Goal: Find specific page/section: Find specific page/section

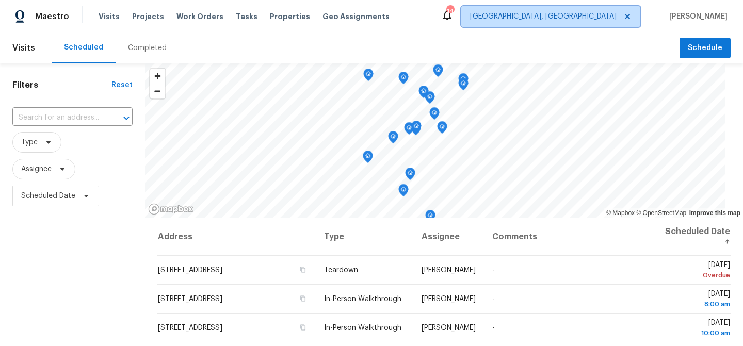
click at [605, 23] on span "[GEOGRAPHIC_DATA], [GEOGRAPHIC_DATA]" at bounding box center [550, 16] width 179 height 21
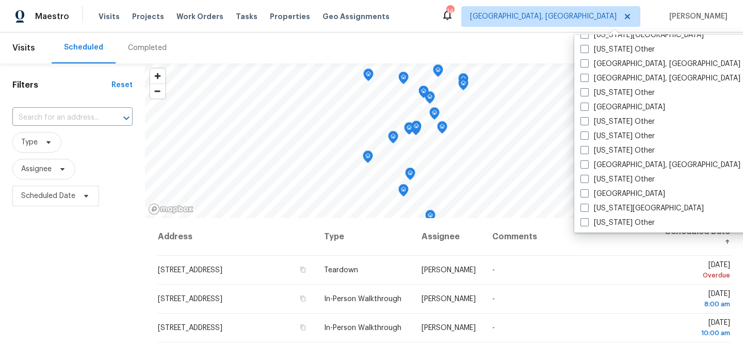
scroll to position [516, 0]
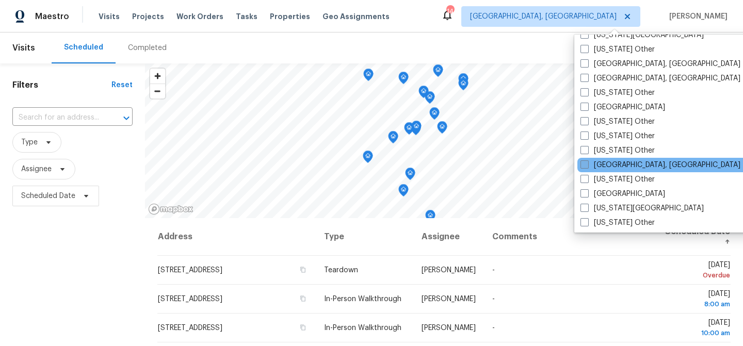
click at [614, 160] on label "[GEOGRAPHIC_DATA], [GEOGRAPHIC_DATA]" at bounding box center [660, 165] width 160 height 10
click at [587, 160] on input "[GEOGRAPHIC_DATA], [GEOGRAPHIC_DATA]" at bounding box center [583, 163] width 7 height 7
checkbox input "true"
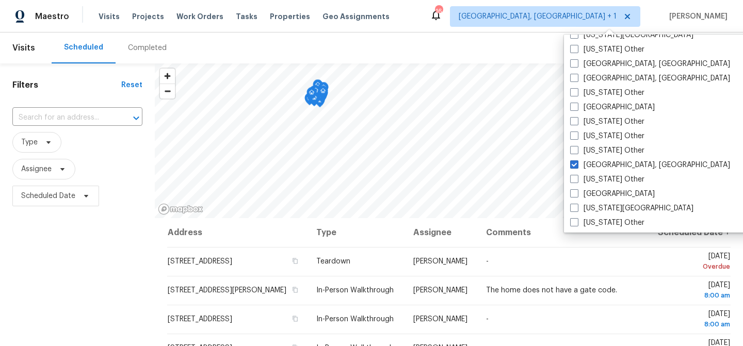
click at [435, 27] on div "Maestro Visits Projects Work Orders Tasks Properties Geo Assignments 16 [GEOGRA…" at bounding box center [371, 16] width 743 height 32
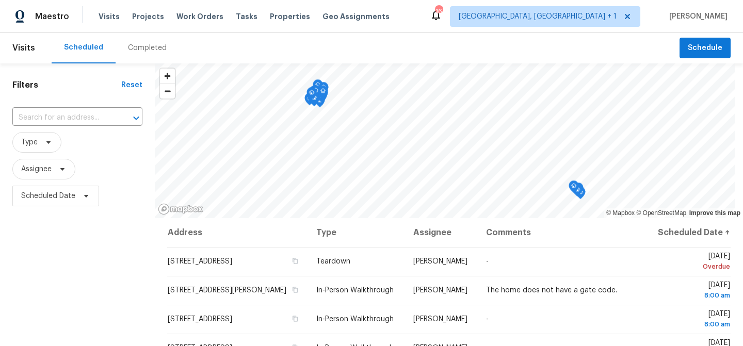
click at [286, 8] on div "Visits Projects Work Orders Tasks Properties Geo Assignments" at bounding box center [250, 16] width 303 height 21
click at [287, 18] on span "Properties" at bounding box center [290, 16] width 40 height 10
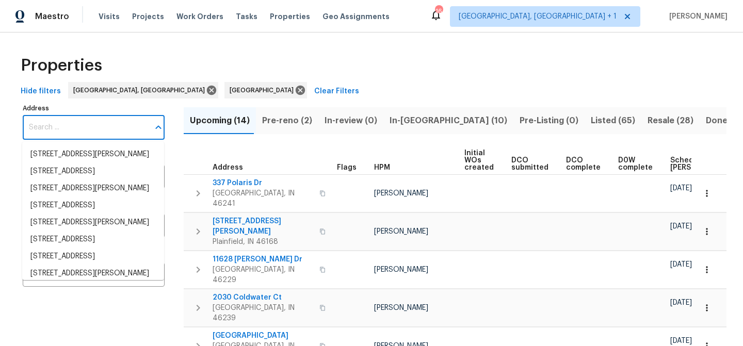
click at [112, 126] on input "Address" at bounding box center [86, 128] width 126 height 24
paste input "8437 [PERSON_NAME]"
type input "8437 [PERSON_NAME]"
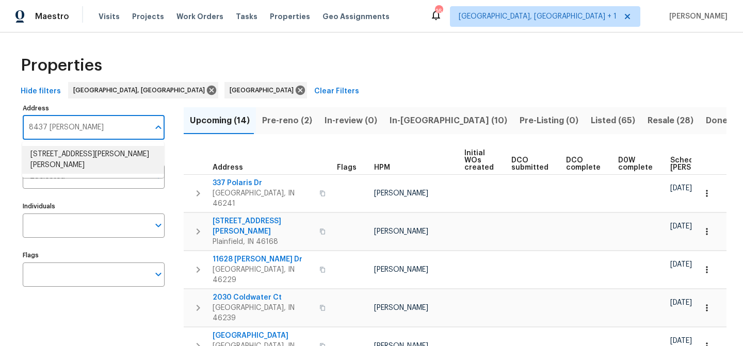
click at [93, 157] on li "[STREET_ADDRESS][PERSON_NAME][PERSON_NAME]" at bounding box center [93, 160] width 142 height 28
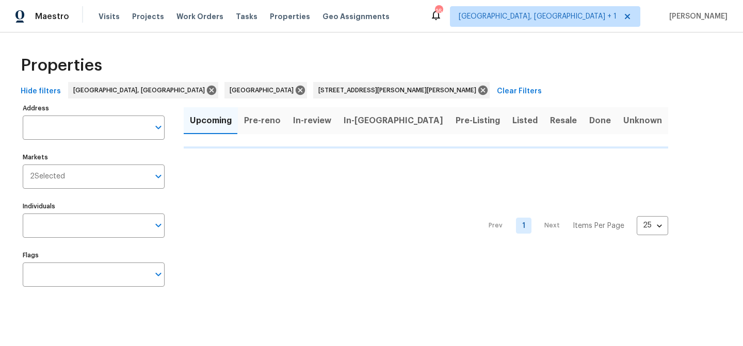
type input "[STREET_ADDRESS][PERSON_NAME][PERSON_NAME]"
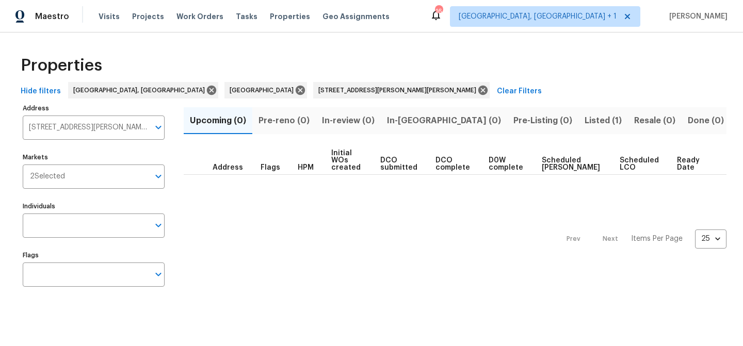
click at [584, 122] on span "Listed (1)" at bounding box center [602, 120] width 37 height 14
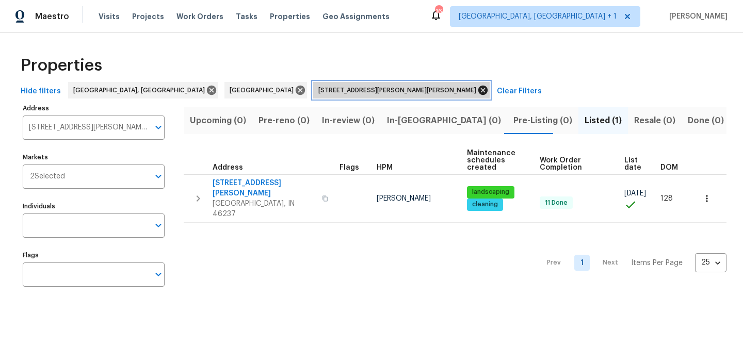
click at [477, 94] on icon at bounding box center [482, 90] width 11 height 11
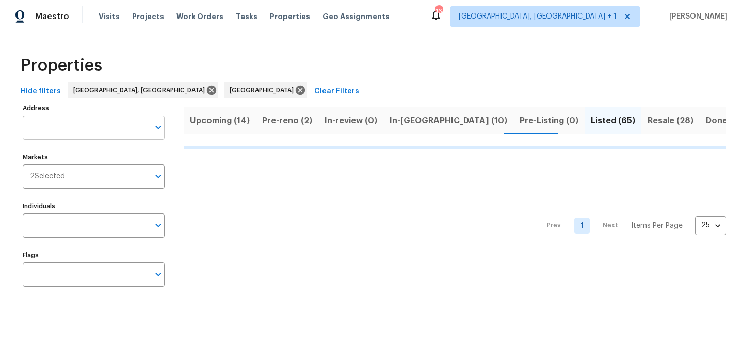
click at [119, 117] on input "Address" at bounding box center [86, 128] width 126 height 24
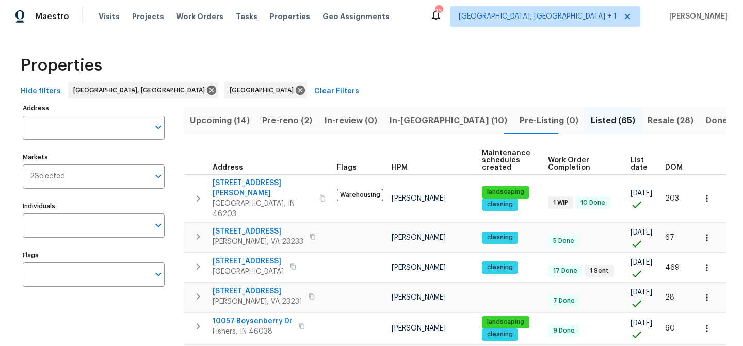
click at [77, 113] on div "Address Address" at bounding box center [94, 120] width 142 height 39
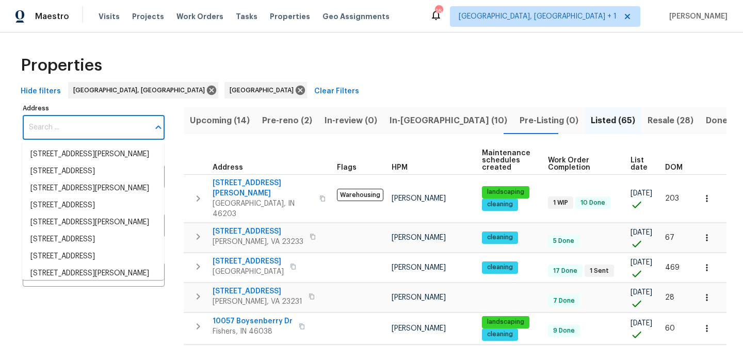
click at [82, 126] on input "Address" at bounding box center [86, 128] width 126 height 24
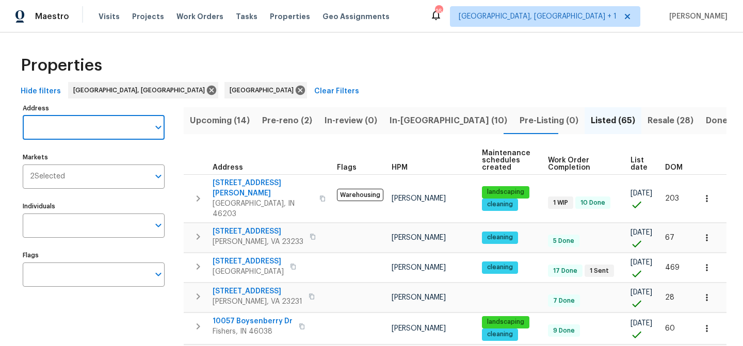
paste input "8437 [PERSON_NAME]"
type input "8437 [PERSON_NAME]"
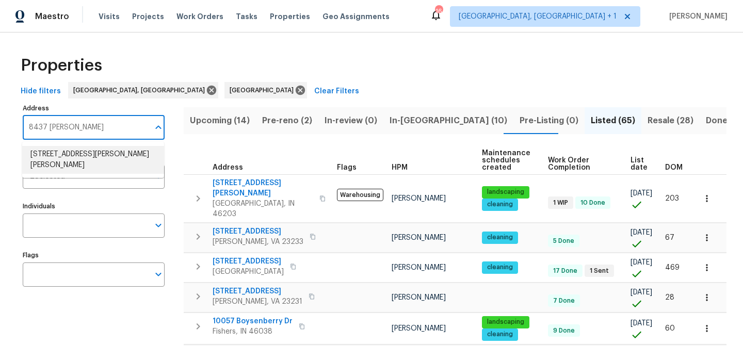
click at [105, 160] on li "[STREET_ADDRESS][PERSON_NAME][PERSON_NAME]" at bounding box center [93, 160] width 142 height 28
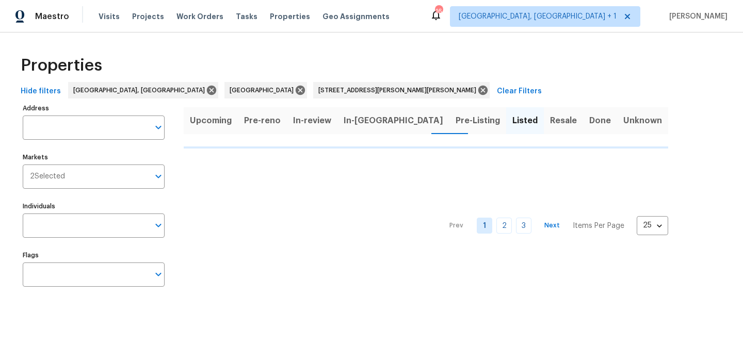
type input "[STREET_ADDRESS][PERSON_NAME][PERSON_NAME]"
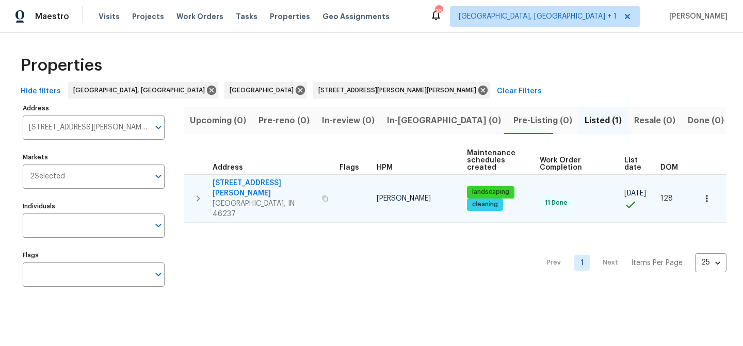
click at [253, 183] on span "[STREET_ADDRESS][PERSON_NAME]" at bounding box center [264, 188] width 103 height 21
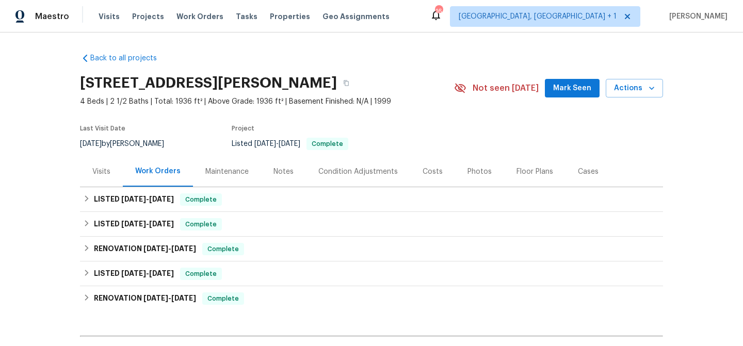
click at [109, 173] on div "Visits" at bounding box center [101, 171] width 43 height 30
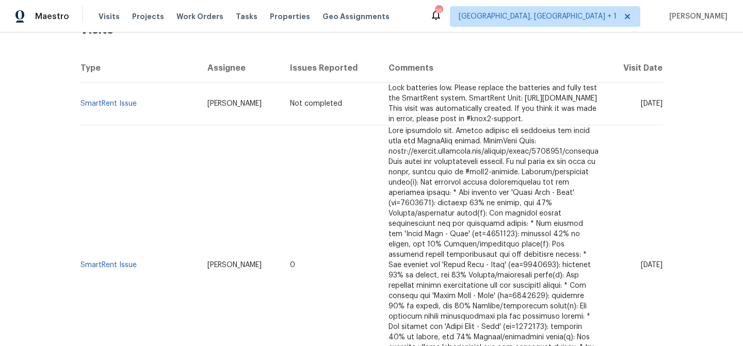
scroll to position [173, 0]
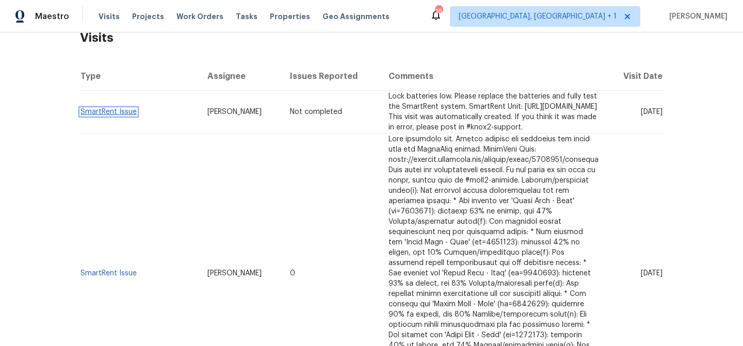
click at [120, 115] on link "SmartRent Issue" at bounding box center [108, 111] width 56 height 7
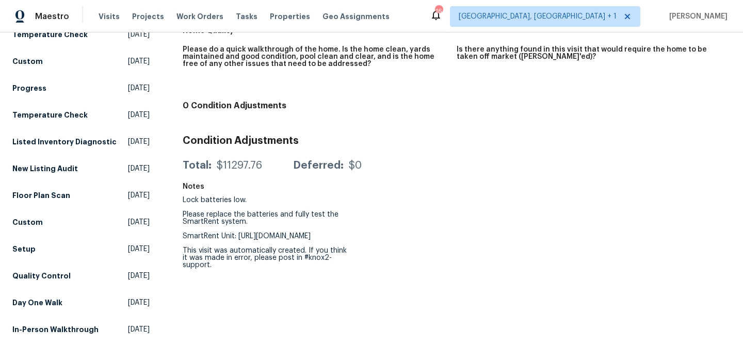
scroll to position [239, 0]
click at [343, 225] on div "Lock batteries low. Please replace the batteries and fully test the SmartRent s…" at bounding box center [265, 232] width 165 height 72
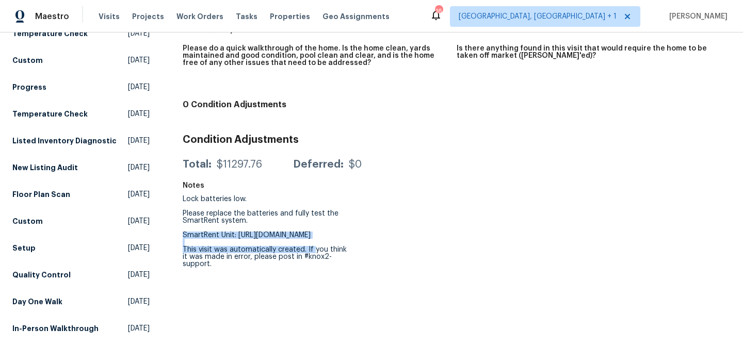
click at [343, 225] on div "Lock batteries low. Please replace the batteries and fully test the SmartRent s…" at bounding box center [265, 232] width 165 height 72
drag, startPoint x: 393, startPoint y: 224, endPoint x: 182, endPoint y: 226, distance: 211.5
click at [183, 226] on div "SmartRent Issue Visit has not been checked into yet. Assignee Dodd Drayer Total…" at bounding box center [457, 89] width 548 height 514
copy div "https://control.smartrent.com/manager/units/5819717/overview"
